Goal: Information Seeking & Learning: Find specific fact

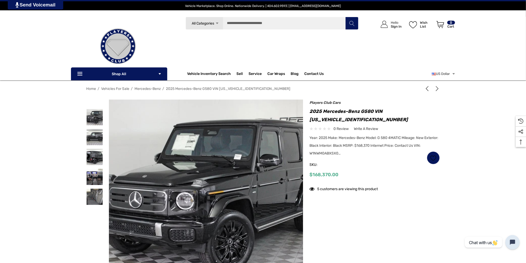
click at [138, 201] on img at bounding box center [253, 195] width 330 height 248
click at [334, 119] on h1 "2025 Mercedes-Benz G580 VIN [US_VEHICLE_IDENTIFICATION_NUMBER]" at bounding box center [374, 115] width 130 height 17
copy h1 "[US_VEHICLE_IDENTIFICATION_NUMBER]"
